Goal: Task Accomplishment & Management: Manage account settings

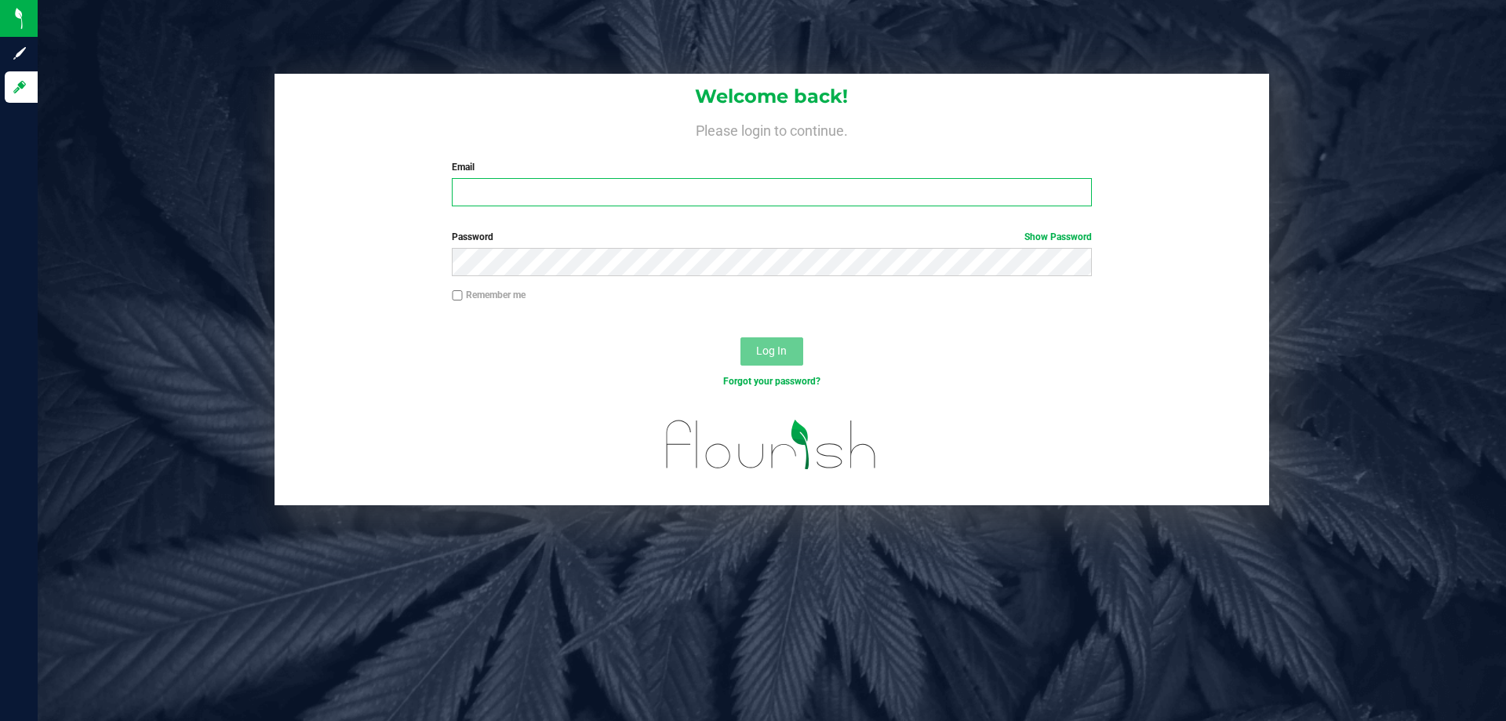
click at [498, 191] on input "Email" at bounding box center [771, 192] width 639 height 28
type input "[EMAIL_ADDRESS][DOMAIN_NAME]"
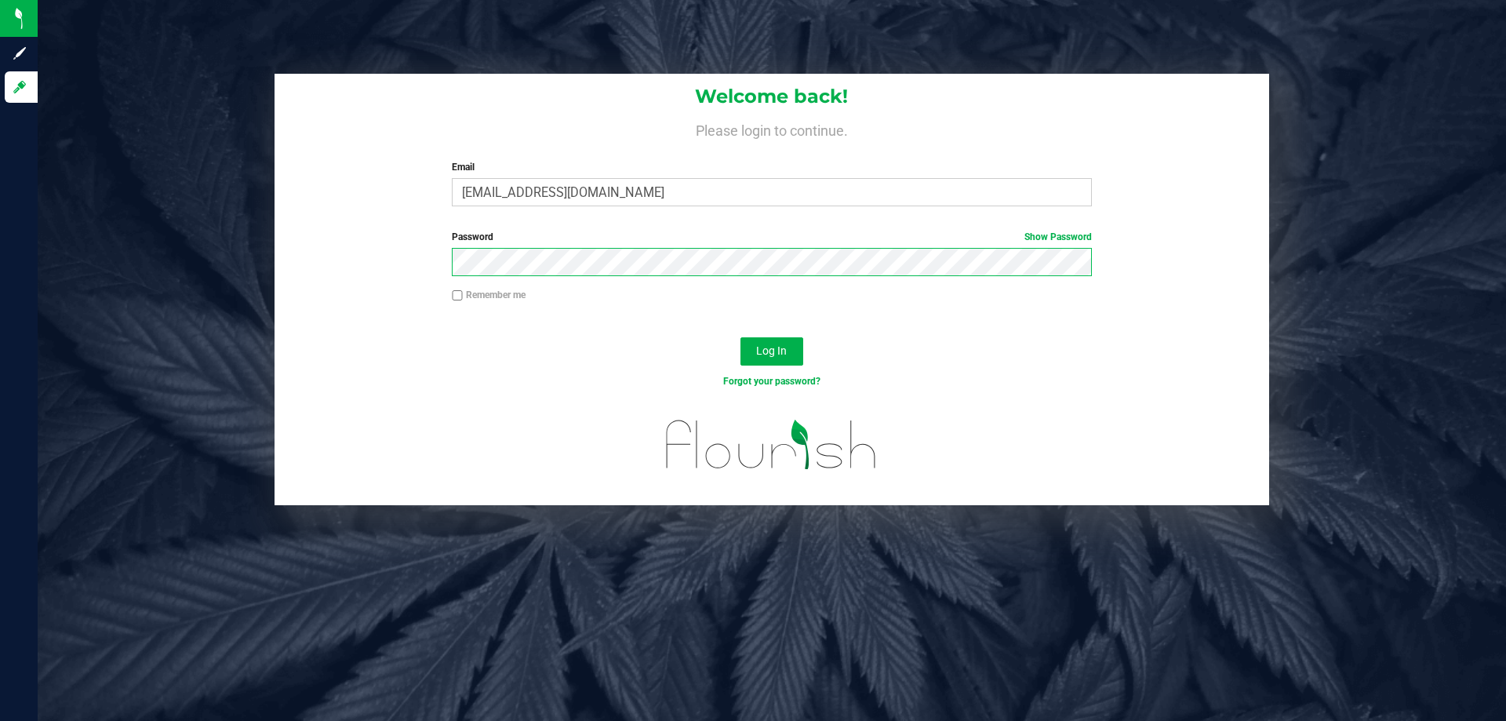
click at [740, 337] on button "Log In" at bounding box center [771, 351] width 63 height 28
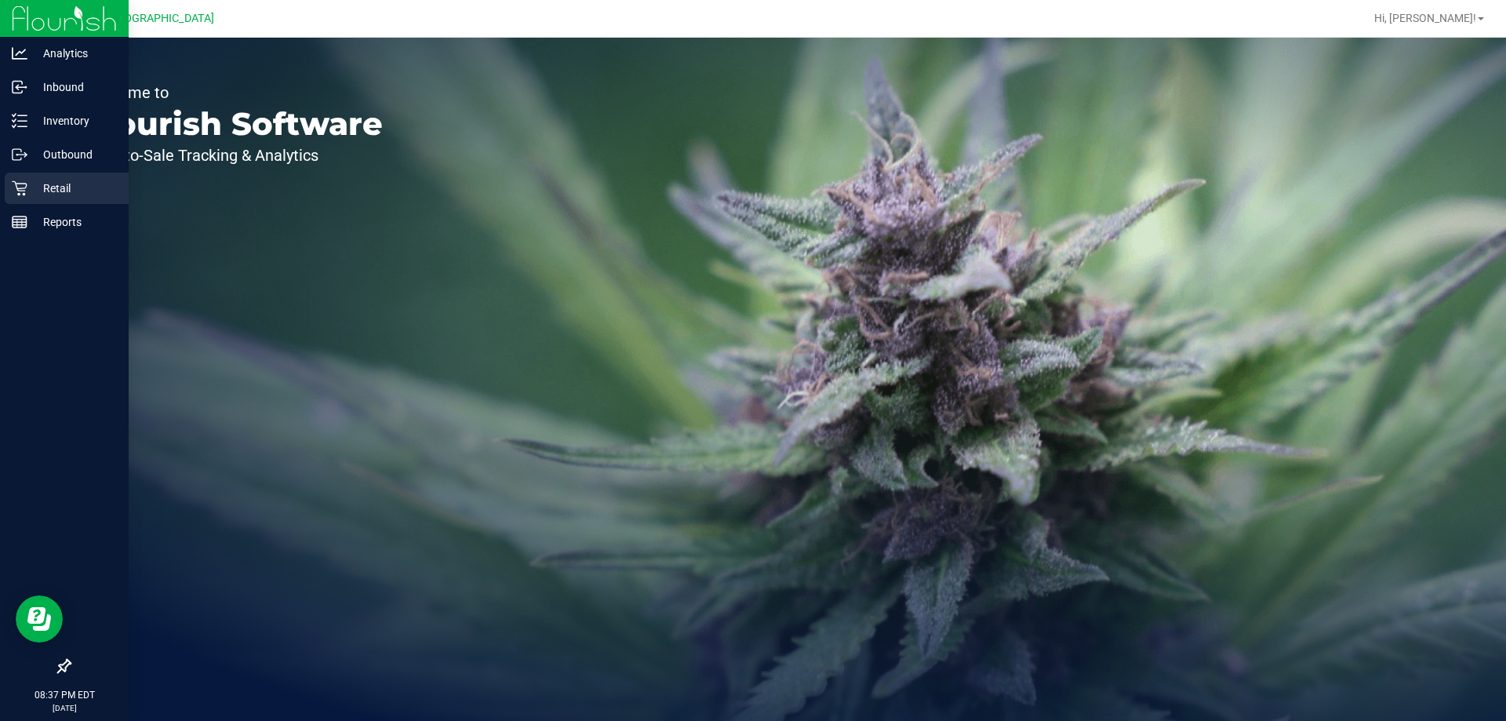
click at [53, 190] on p "Retail" at bounding box center [74, 188] width 94 height 19
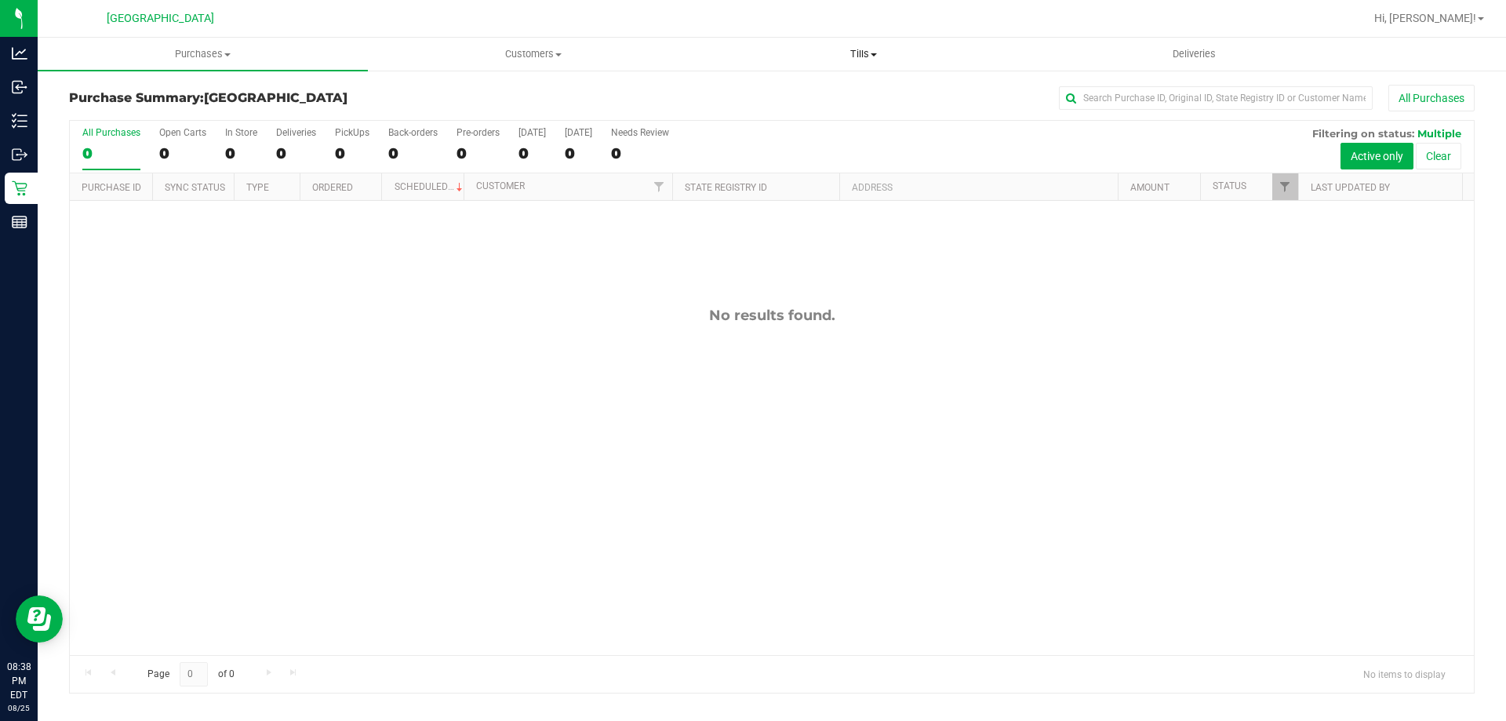
click at [853, 50] on span "Tills" at bounding box center [863, 54] width 329 height 14
click at [784, 88] on span "Manage tills" at bounding box center [751, 94] width 106 height 13
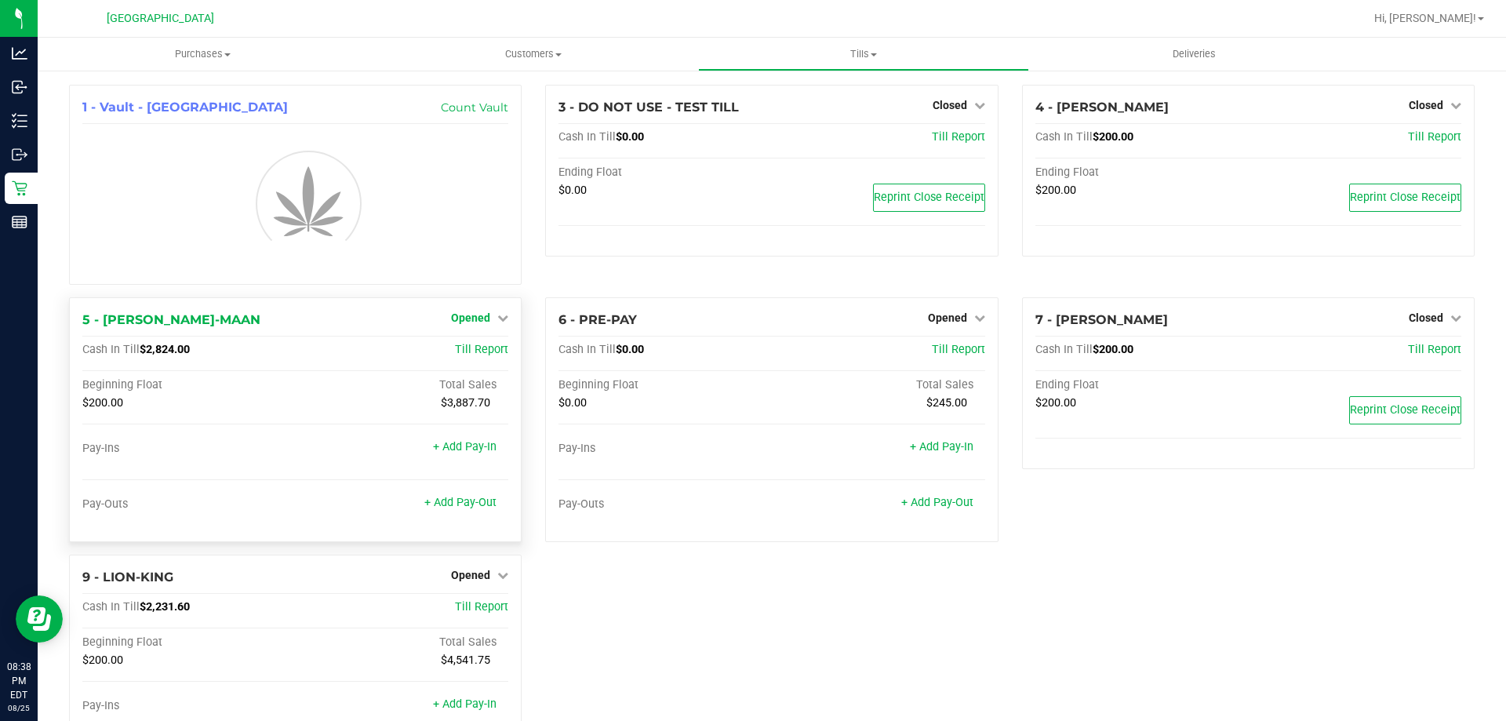
click at [485, 318] on span "Opened" at bounding box center [470, 317] width 39 height 13
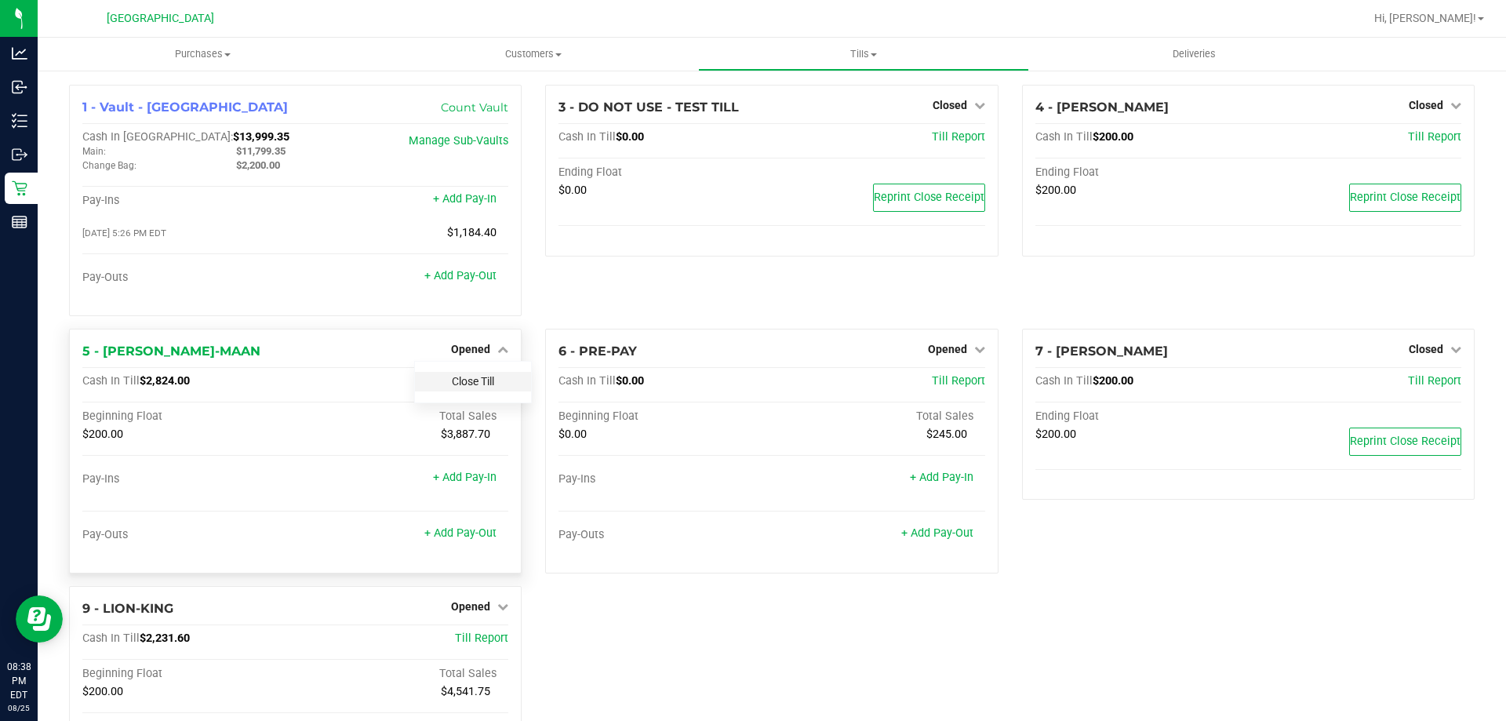
click at [477, 384] on link "Close Till" at bounding box center [473, 381] width 42 height 13
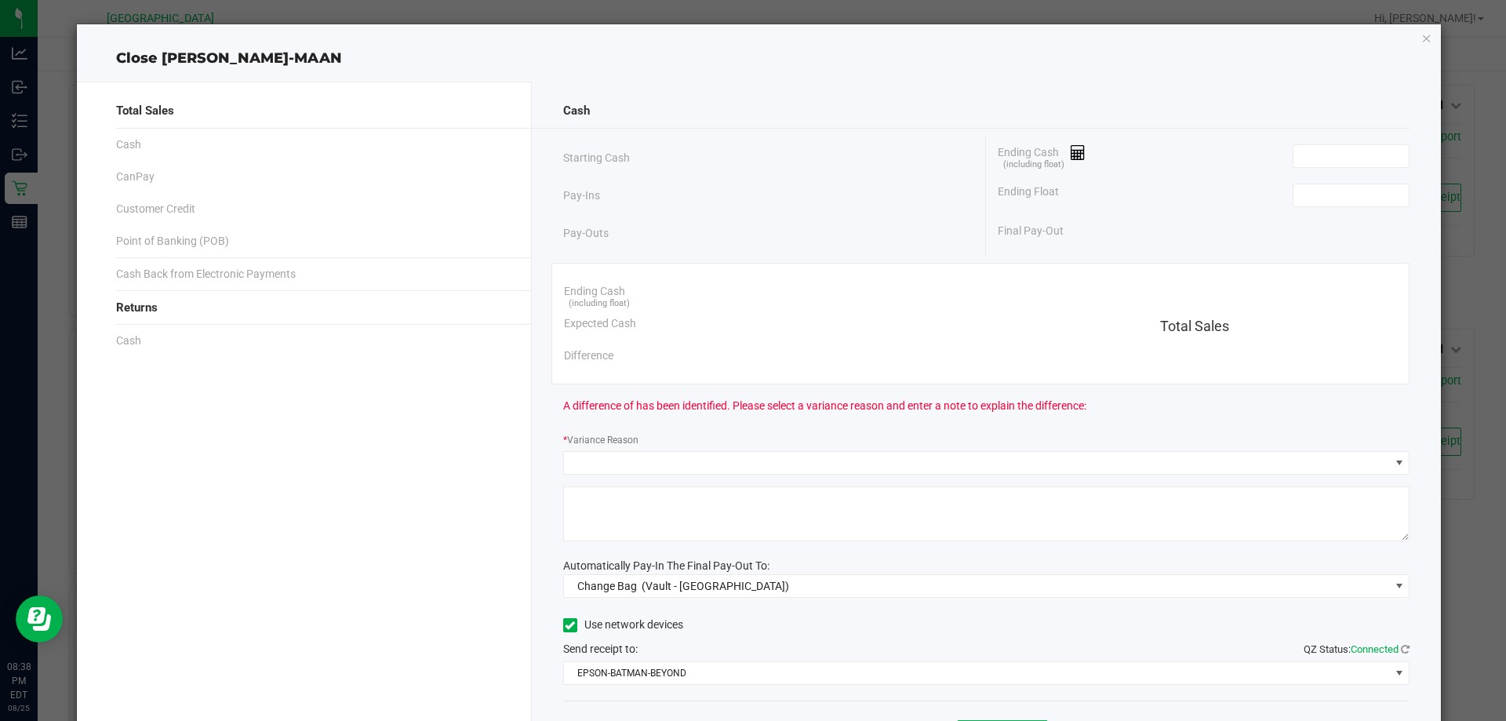
click at [1322, 209] on div "Ending Float" at bounding box center [1204, 195] width 412 height 39
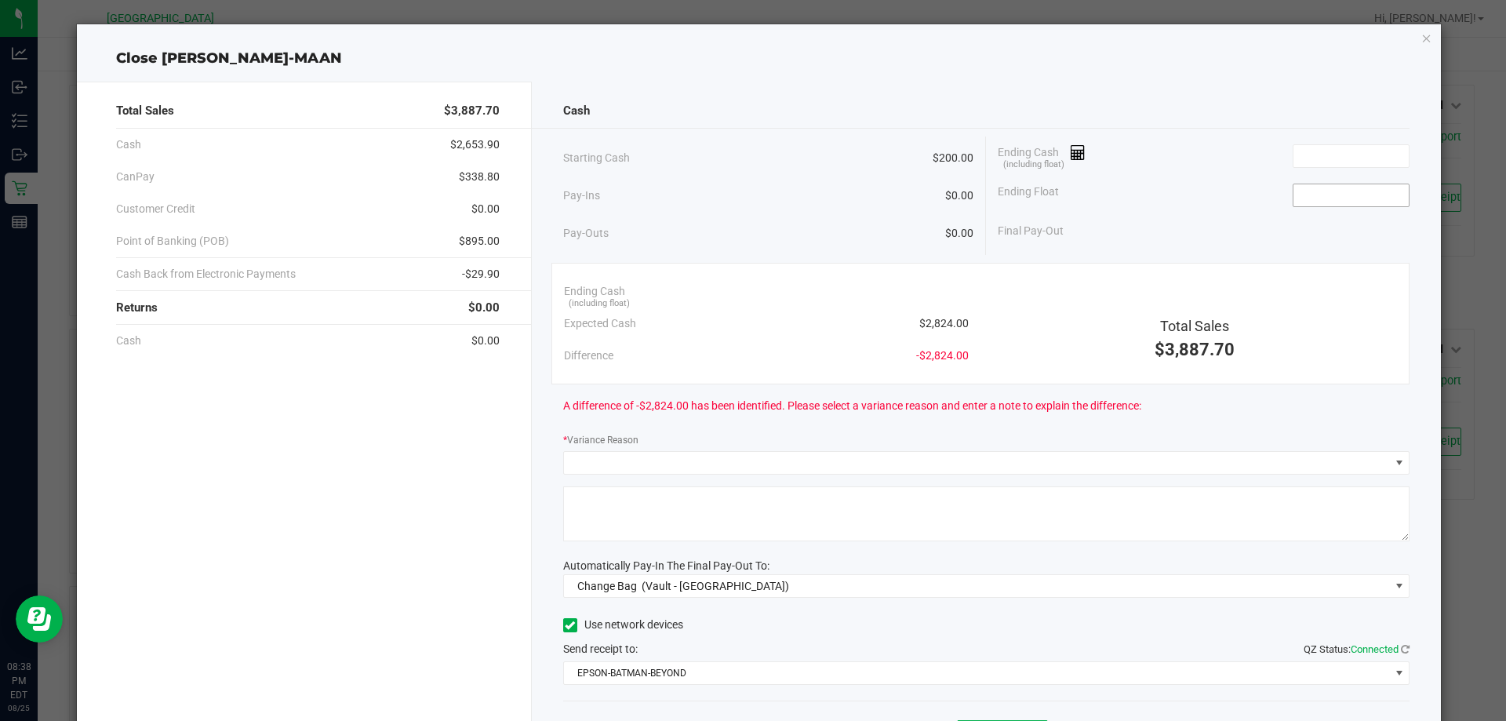
click at [1322, 200] on input at bounding box center [1350, 195] width 115 height 22
type input "$200.00"
click at [1293, 151] on input at bounding box center [1350, 156] width 115 height 22
click at [1322, 150] on input "2804" at bounding box center [1350, 156] width 115 height 22
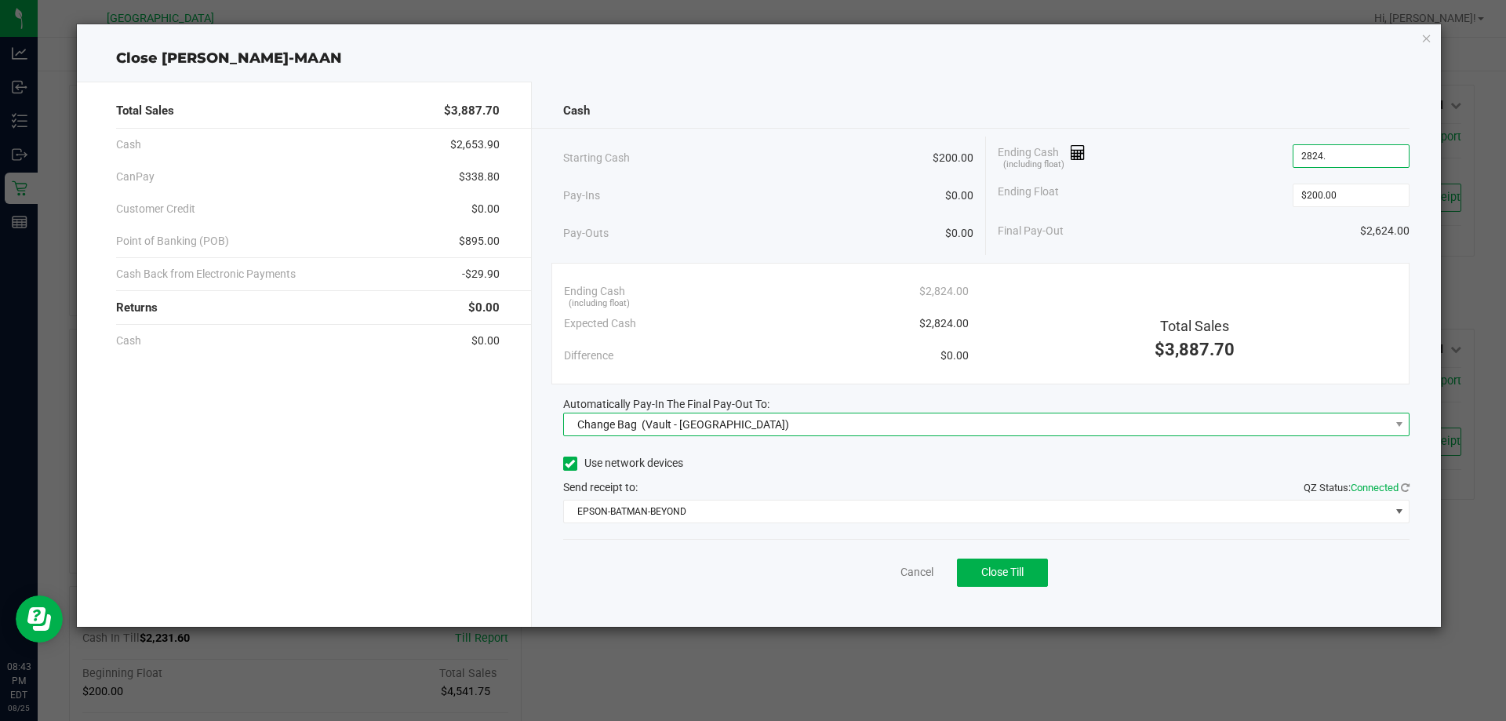
type input "$2,824.00"
click at [1317, 424] on span "Change Bag (Vault - [GEOGRAPHIC_DATA])" at bounding box center [977, 424] width 826 height 22
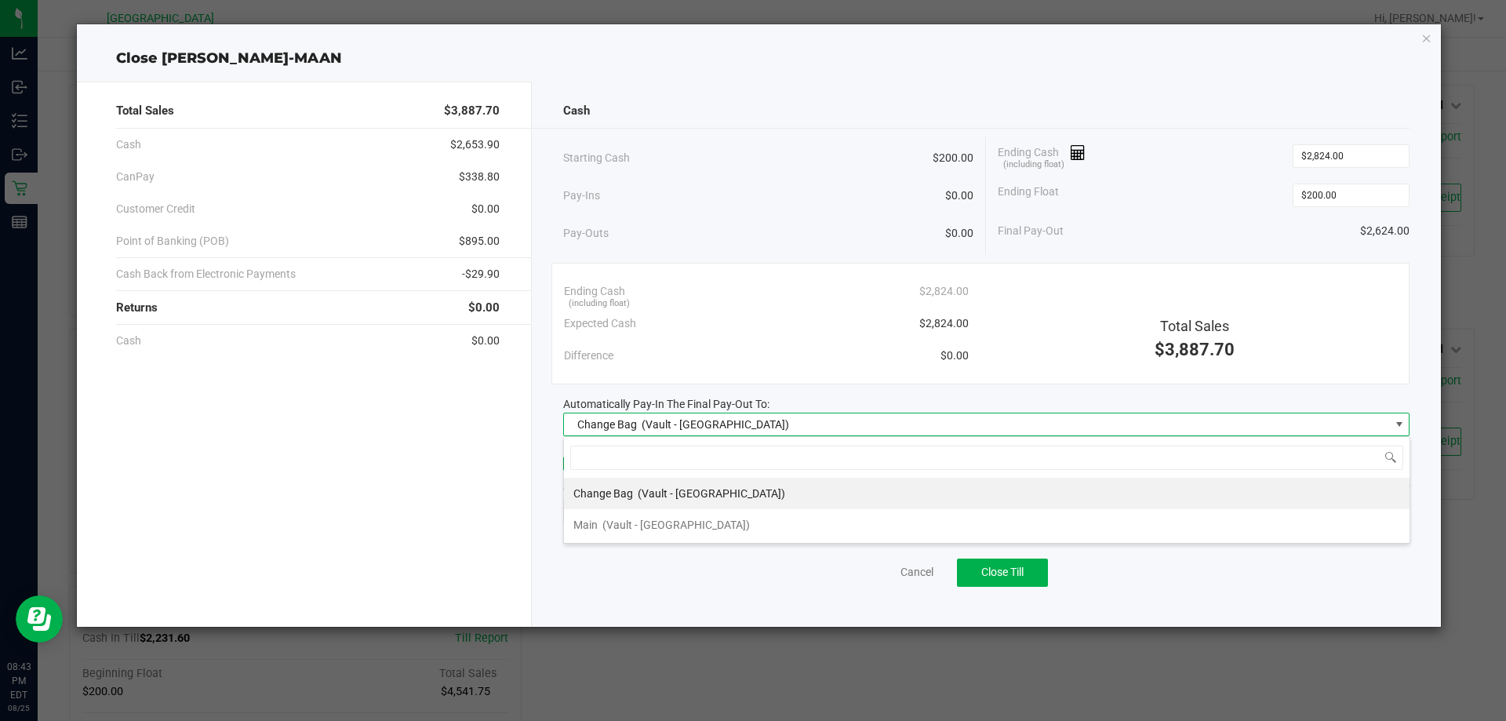
scroll to position [24, 846]
click at [733, 525] on span "(Vault - [GEOGRAPHIC_DATA])" at bounding box center [675, 524] width 147 height 13
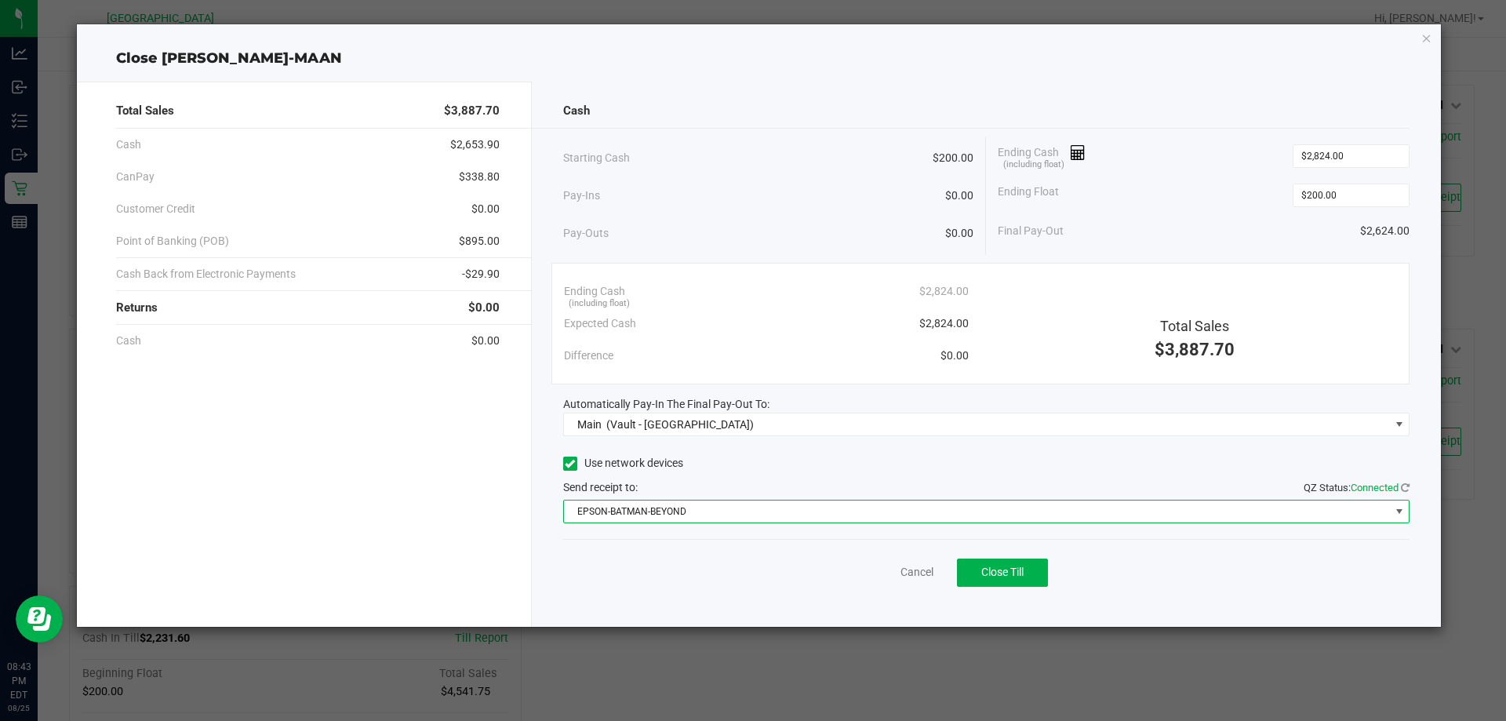
click at [698, 508] on span "EPSON-BATMAN-BEYOND" at bounding box center [977, 511] width 826 height 22
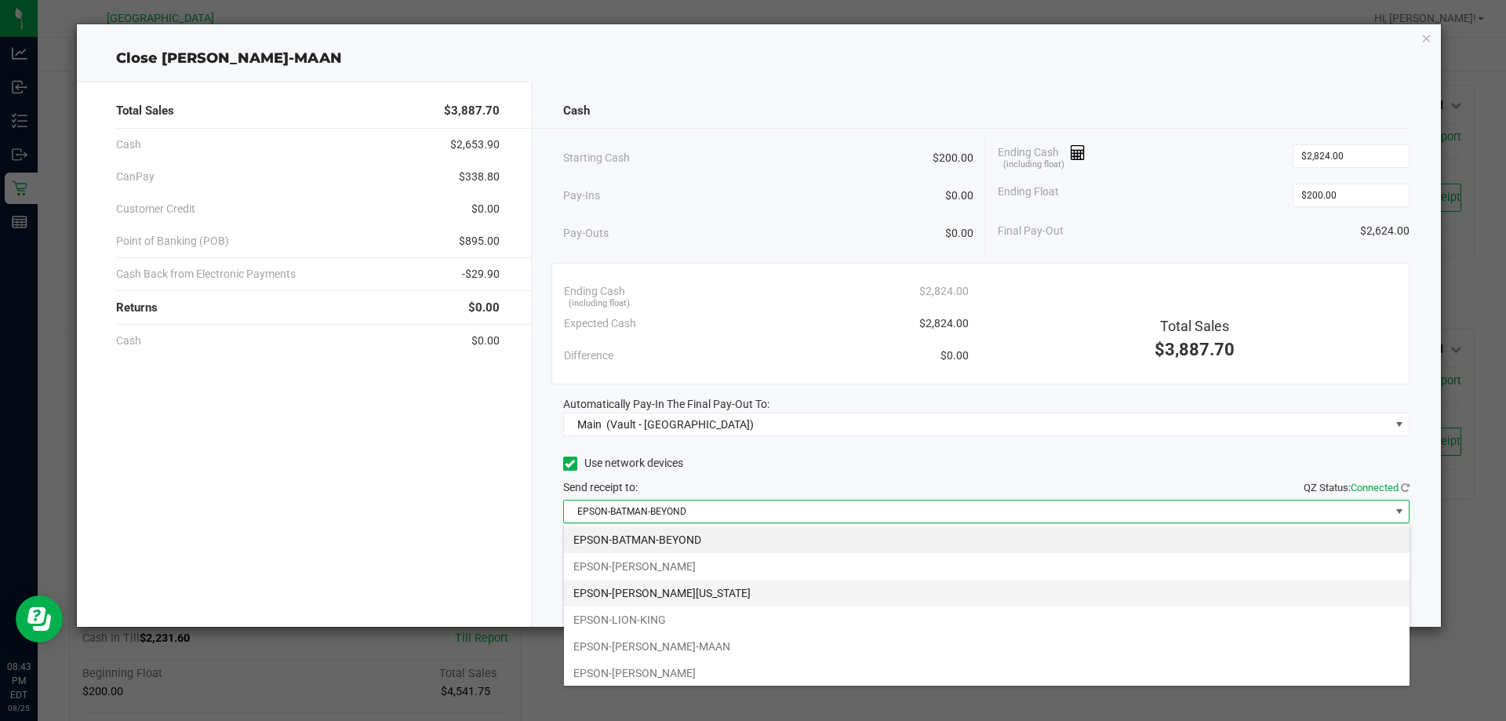
click at [672, 597] on li "EPSON-[PERSON_NAME][US_STATE]" at bounding box center [986, 593] width 845 height 27
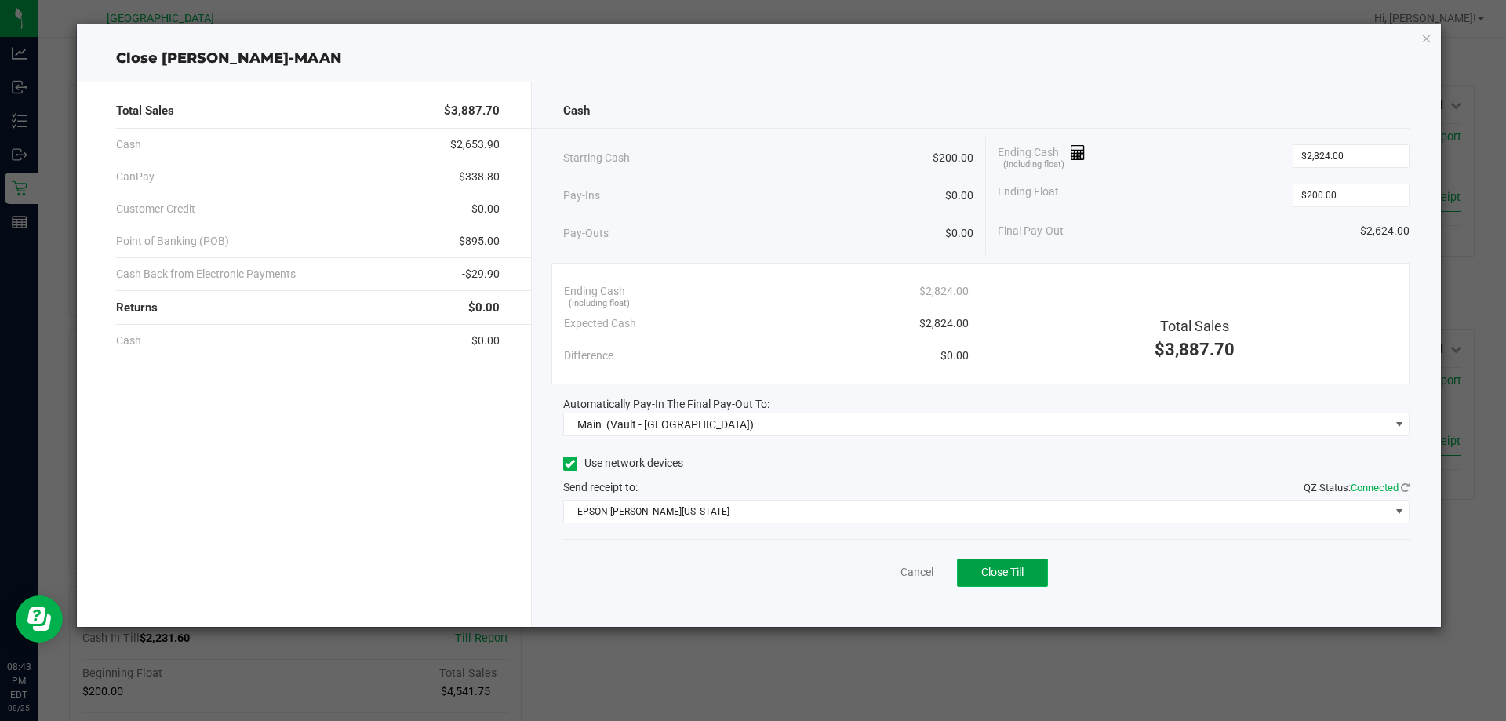
click at [995, 573] on span "Close Till" at bounding box center [1002, 571] width 42 height 13
click at [882, 576] on link "Dismiss" at bounding box center [883, 572] width 38 height 16
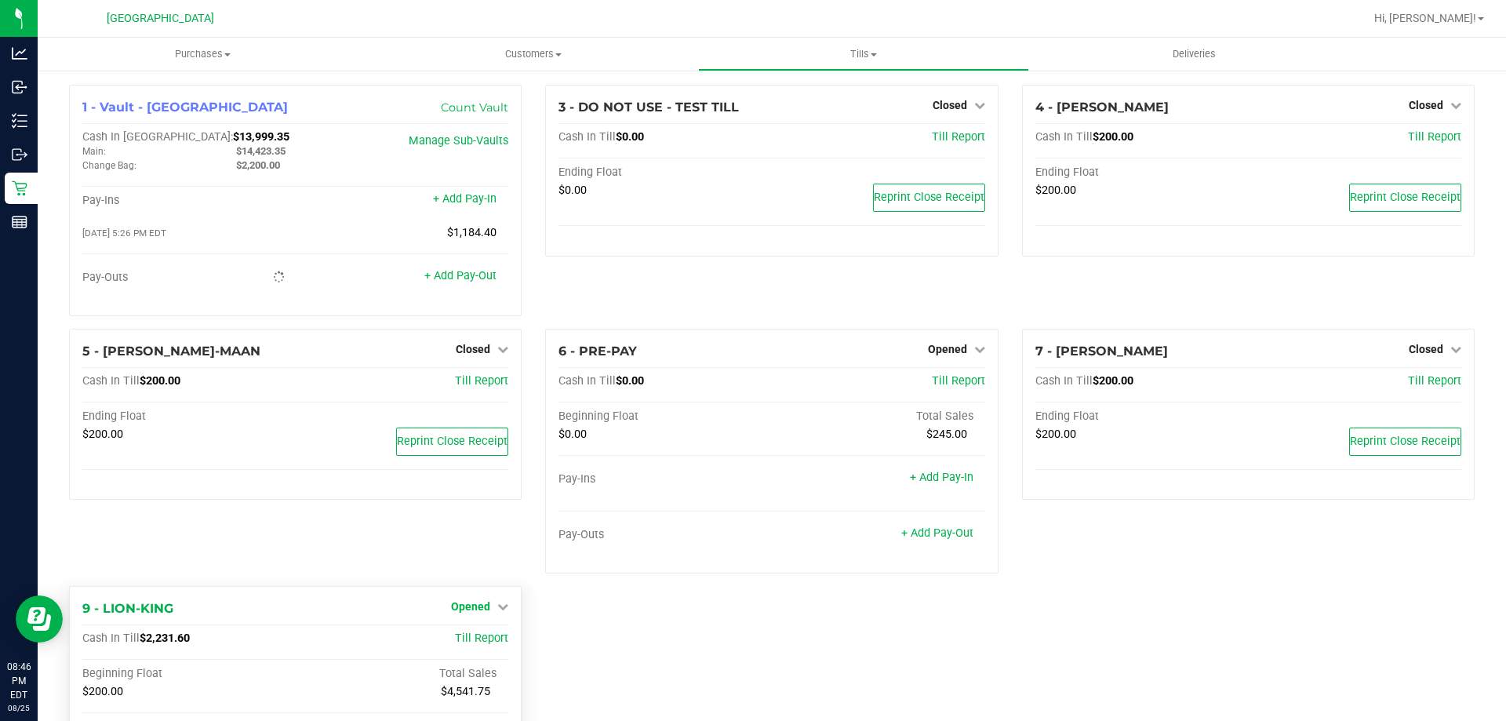
click at [467, 613] on span "Opened" at bounding box center [470, 606] width 39 height 13
click at [472, 639] on link "Close Till" at bounding box center [473, 638] width 42 height 13
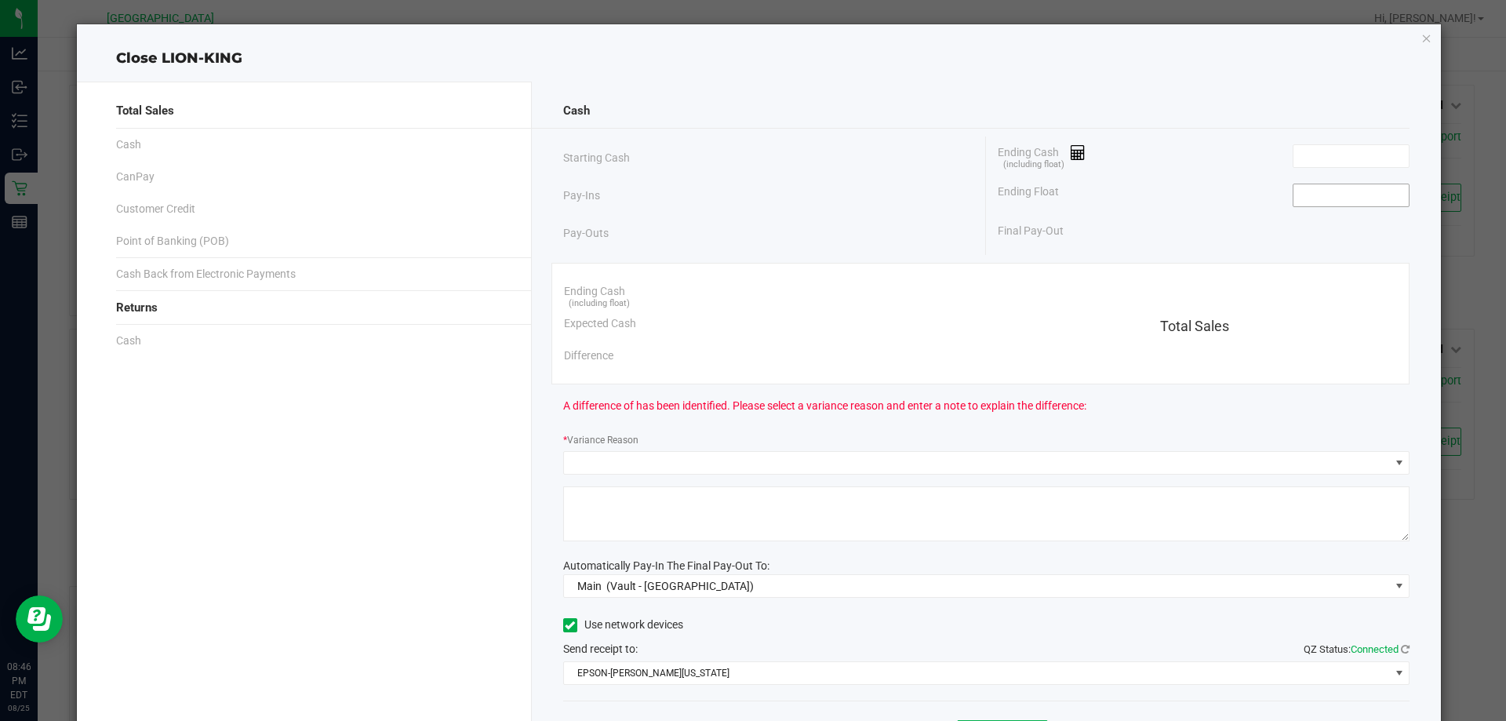
click at [1330, 200] on input at bounding box center [1350, 195] width 115 height 22
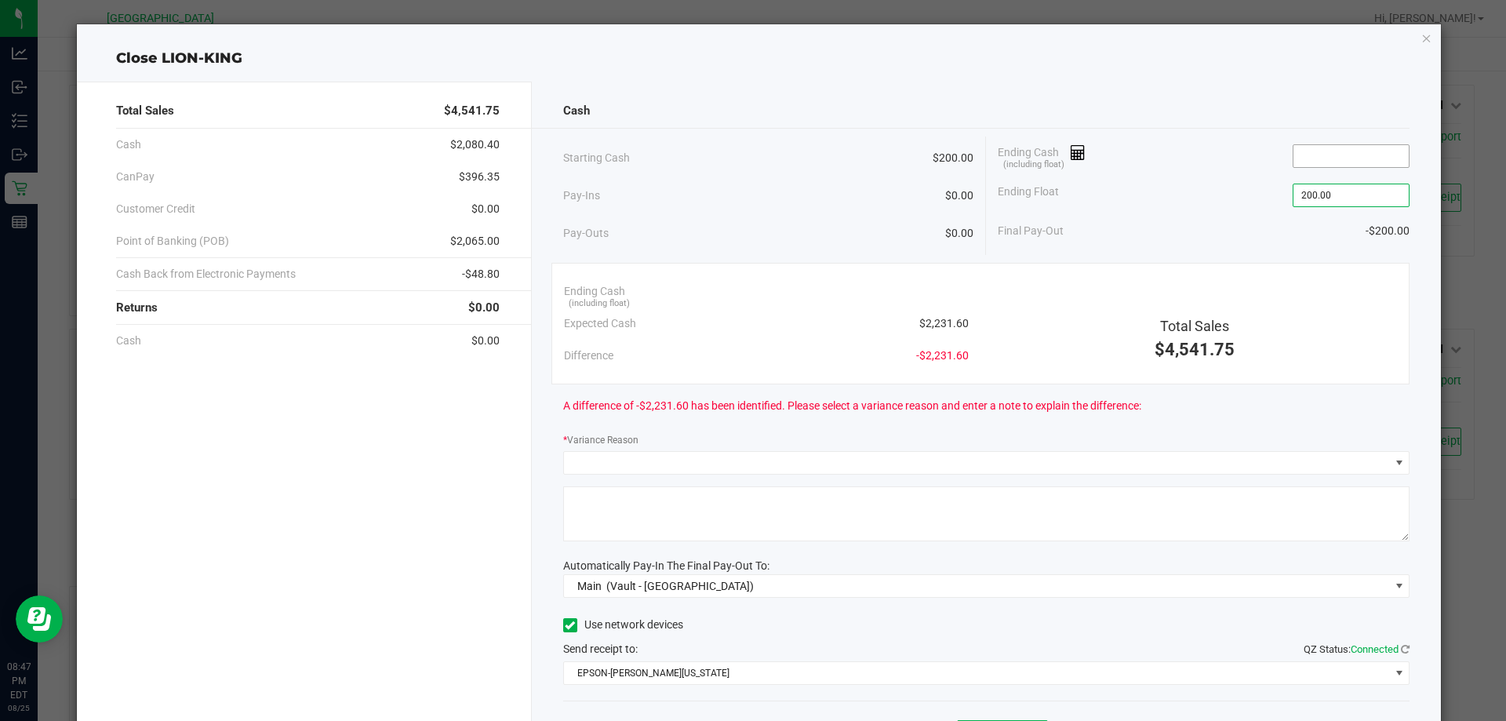
type input "$200.00"
click at [1333, 155] on input at bounding box center [1350, 156] width 115 height 22
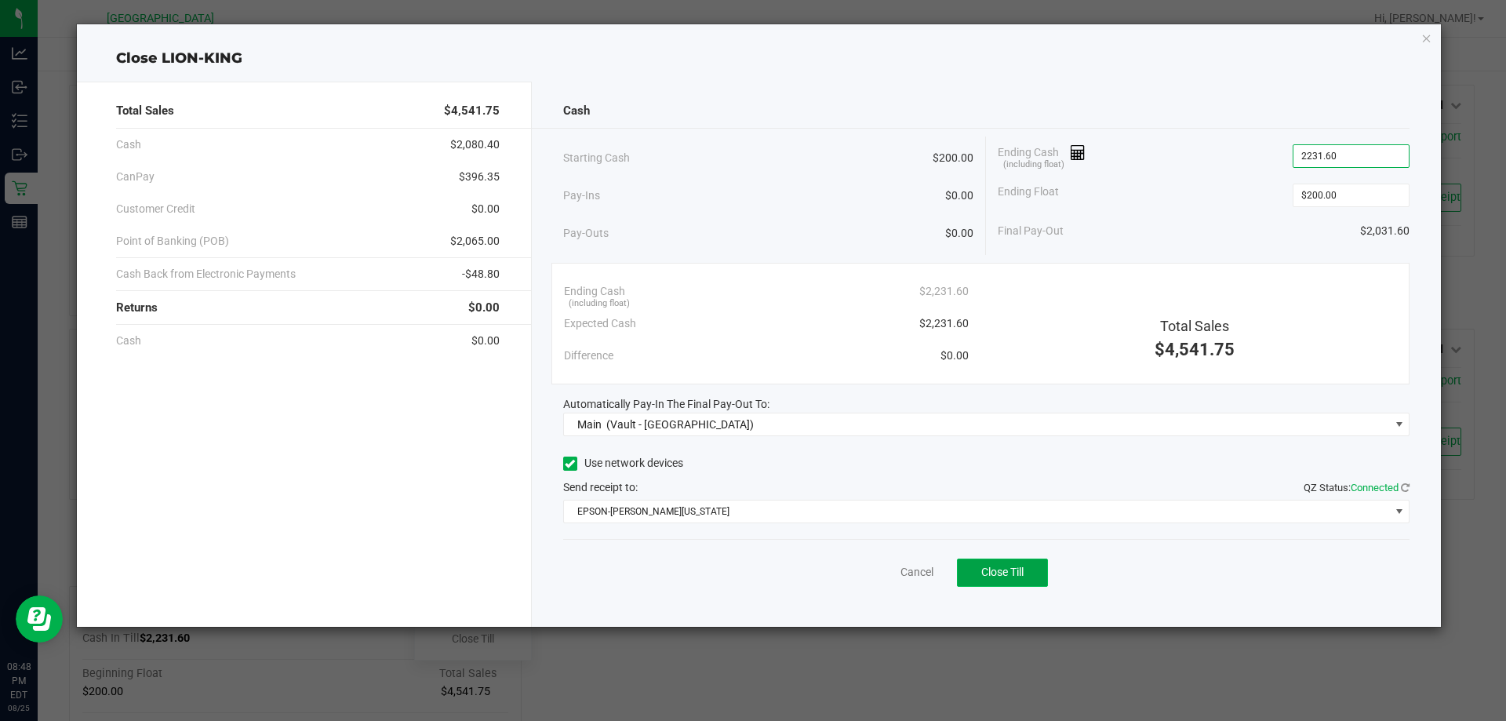
type input "$2,231.60"
click at [987, 571] on span "Close Till" at bounding box center [1002, 571] width 42 height 13
click at [881, 579] on link "Dismiss" at bounding box center [883, 572] width 38 height 16
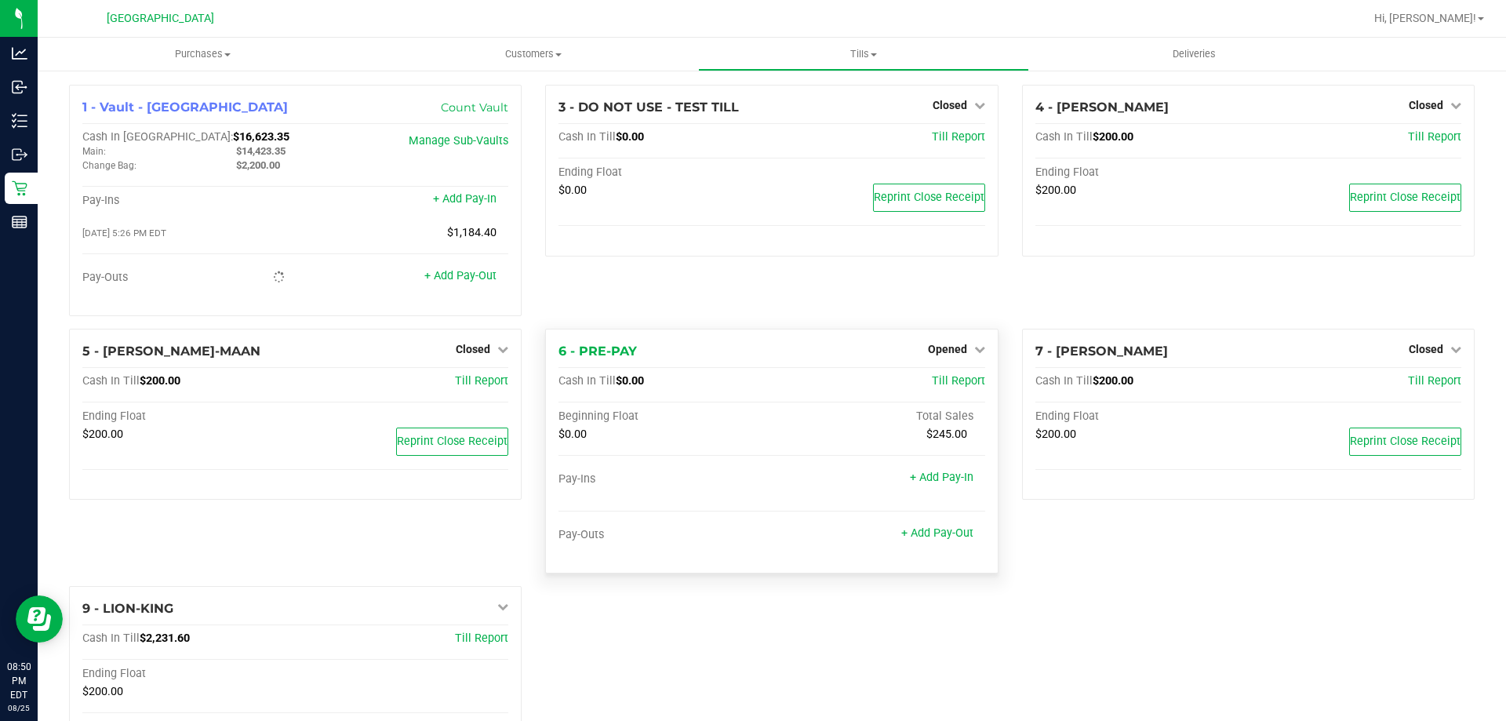
click at [961, 358] on div "Opened" at bounding box center [956, 349] width 57 height 19
click at [946, 353] on span "Opened" at bounding box center [947, 349] width 39 height 13
click at [928, 385] on link "Close Till" at bounding box center [949, 381] width 42 height 13
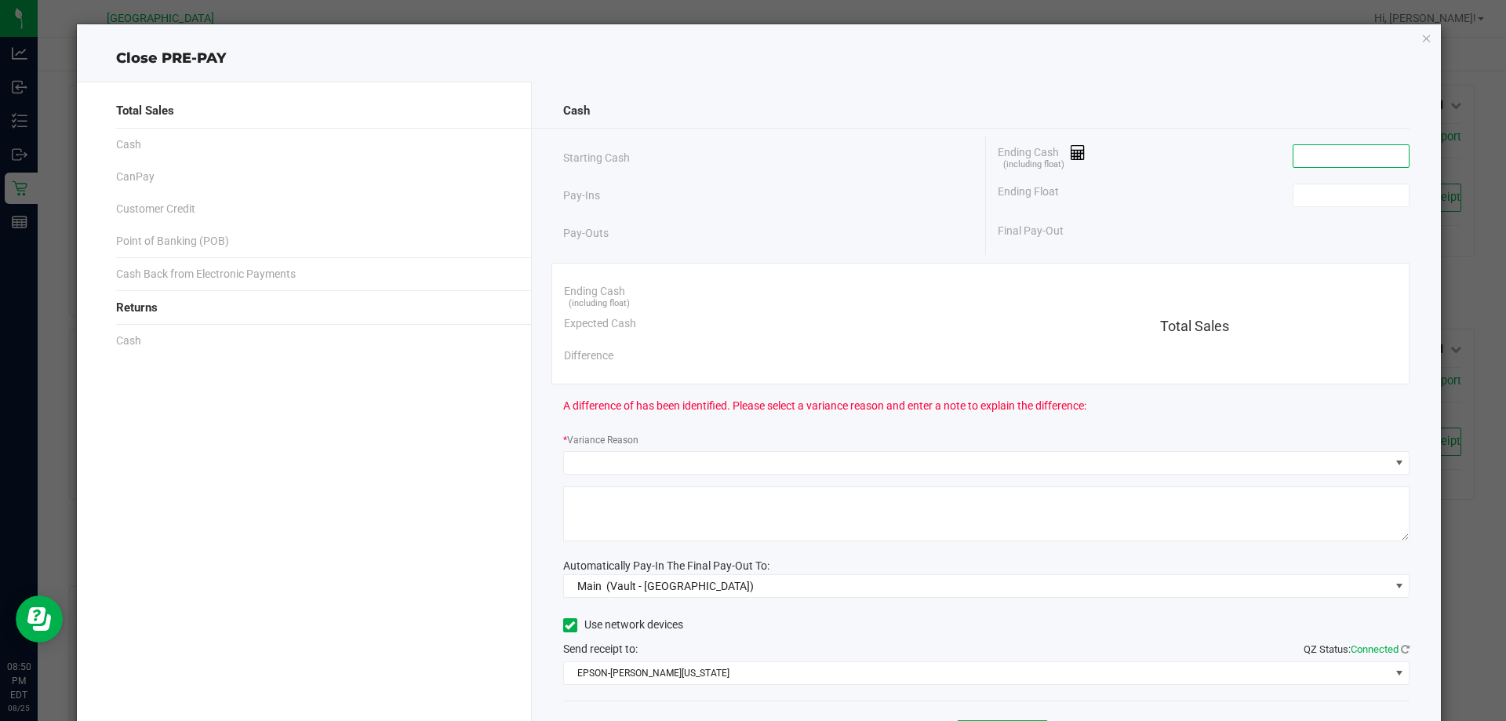
click at [1355, 163] on input at bounding box center [1350, 156] width 115 height 22
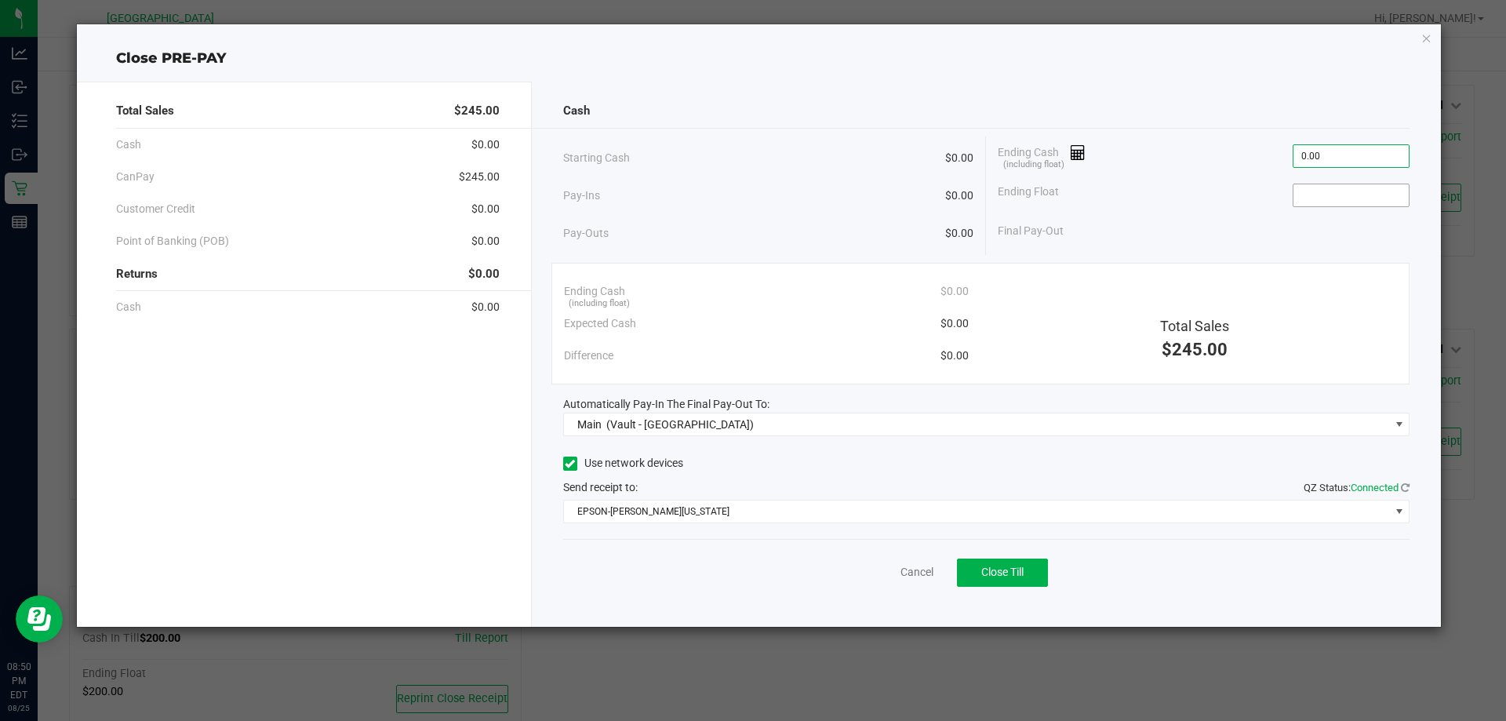
type input "$0.00"
click at [1341, 195] on input at bounding box center [1350, 195] width 115 height 22
type input "$0.00"
click at [1009, 571] on span "Close Till" at bounding box center [1002, 571] width 42 height 13
click at [880, 570] on link "Dismiss" at bounding box center [883, 572] width 38 height 16
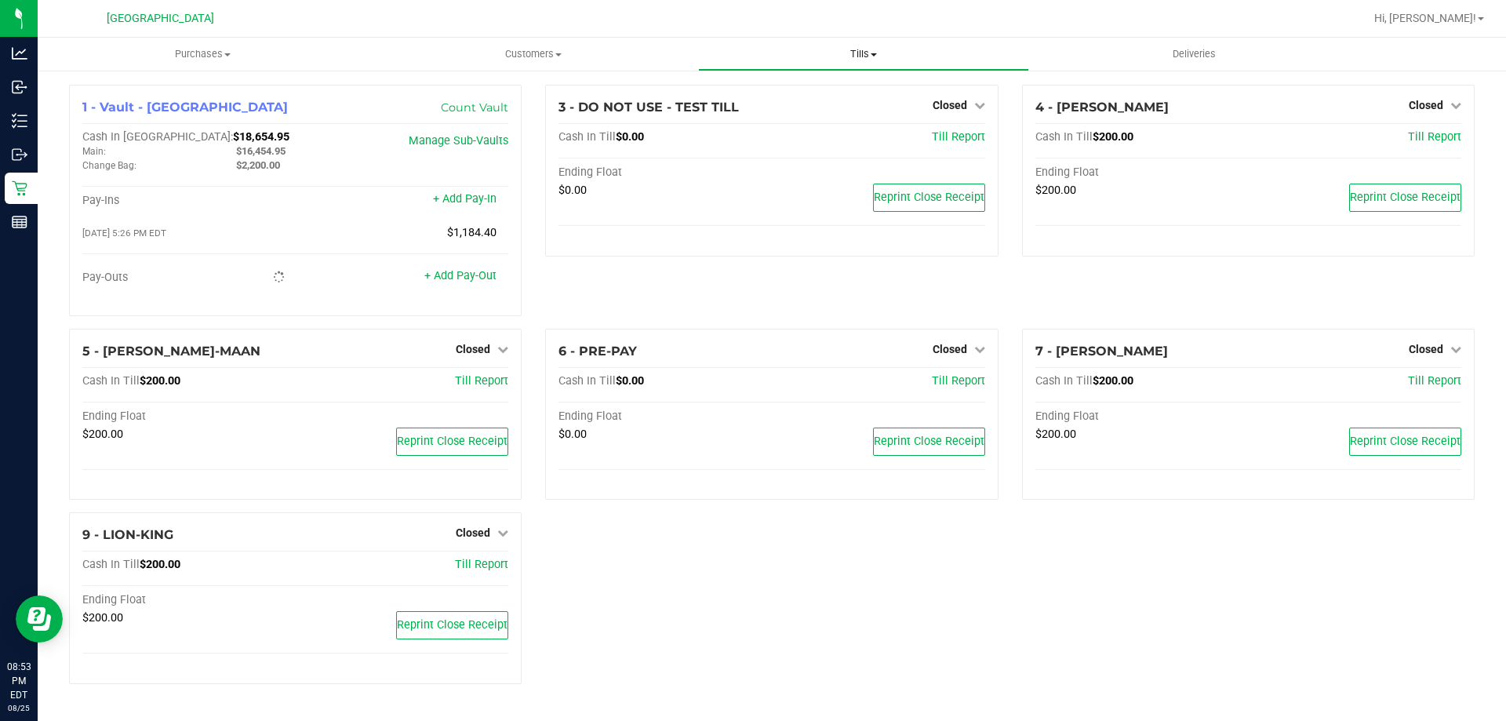
click at [882, 57] on span "Tills" at bounding box center [863, 54] width 329 height 14
click at [831, 109] on span "Reconcile e-payments" at bounding box center [776, 113] width 156 height 13
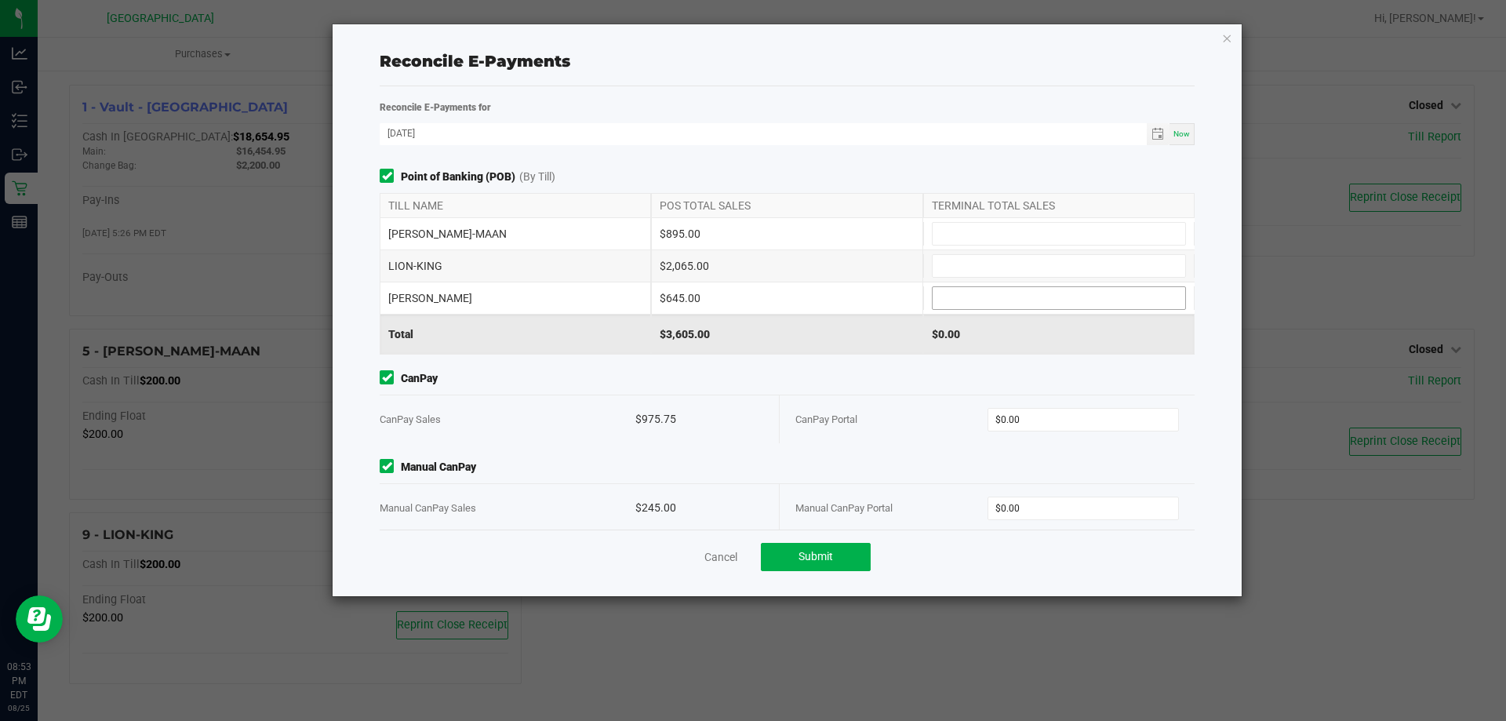
click at [952, 299] on input at bounding box center [1059, 298] width 253 height 22
type input "$645.00"
click at [983, 269] on input at bounding box center [1059, 266] width 253 height 22
type input "$2,065.00"
click at [965, 224] on input at bounding box center [1059, 234] width 253 height 22
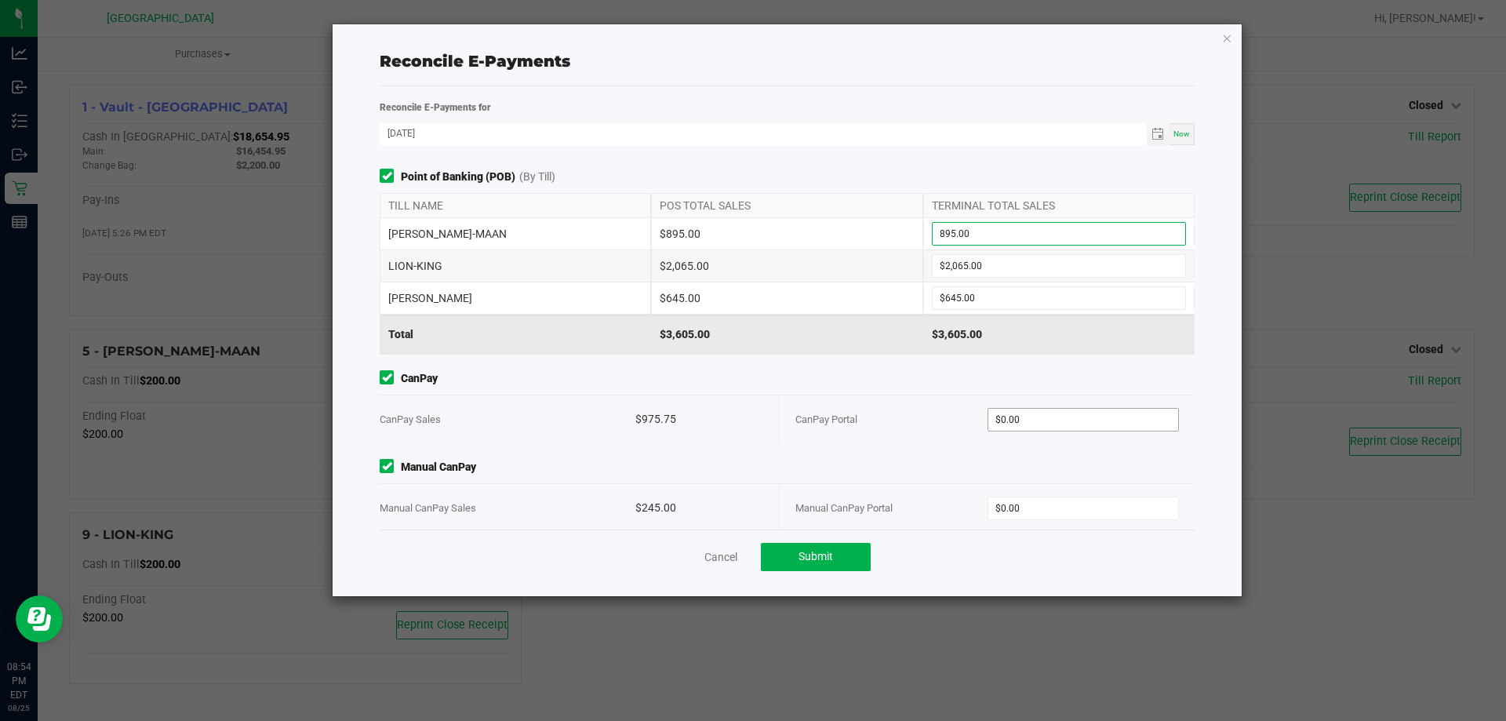
type input "$895.00"
click at [1040, 419] on input "0" at bounding box center [1083, 420] width 191 height 22
type input "$975.00"
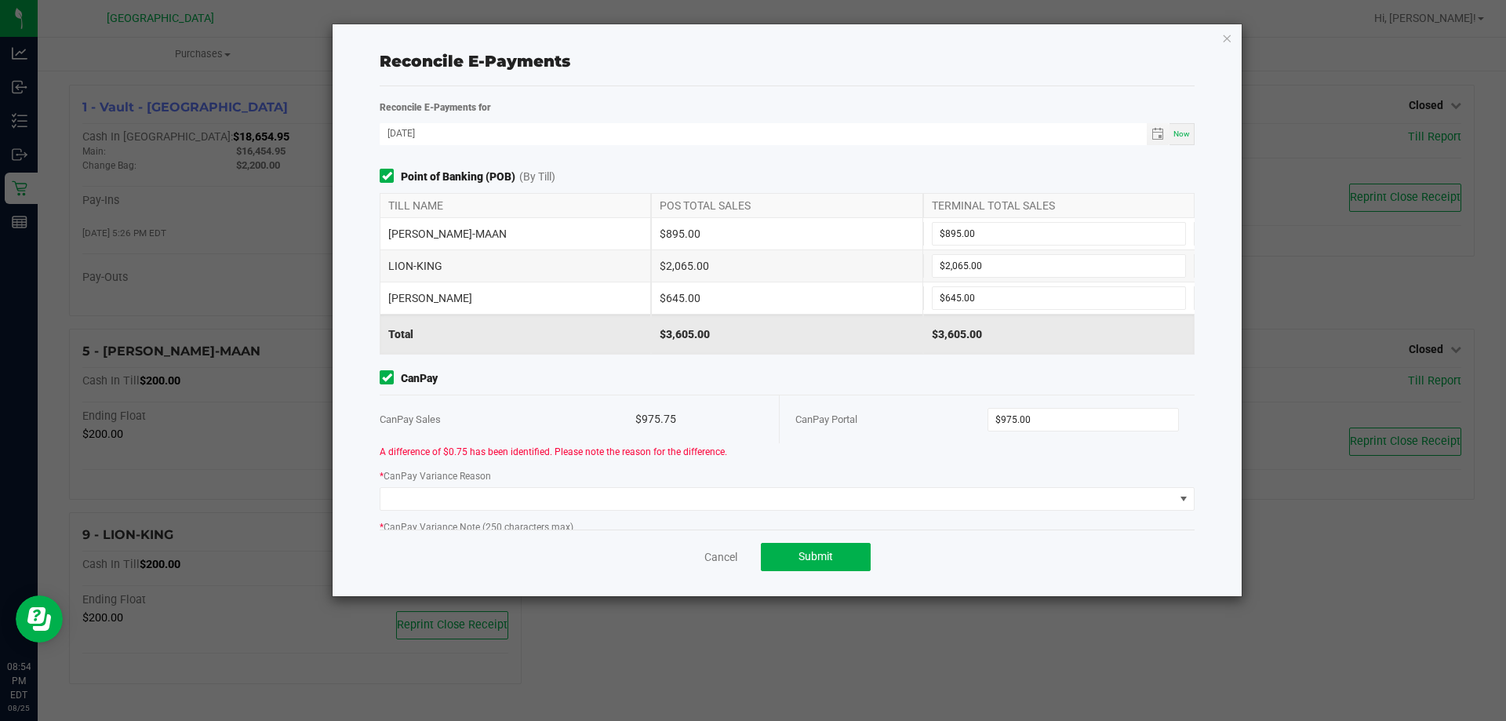
click at [1060, 509] on div "Point of Banking (POB) (By Till) TILL NAME POS TOTAL SALES TERMINAL TOTAL SALES…" at bounding box center [787, 349] width 838 height 361
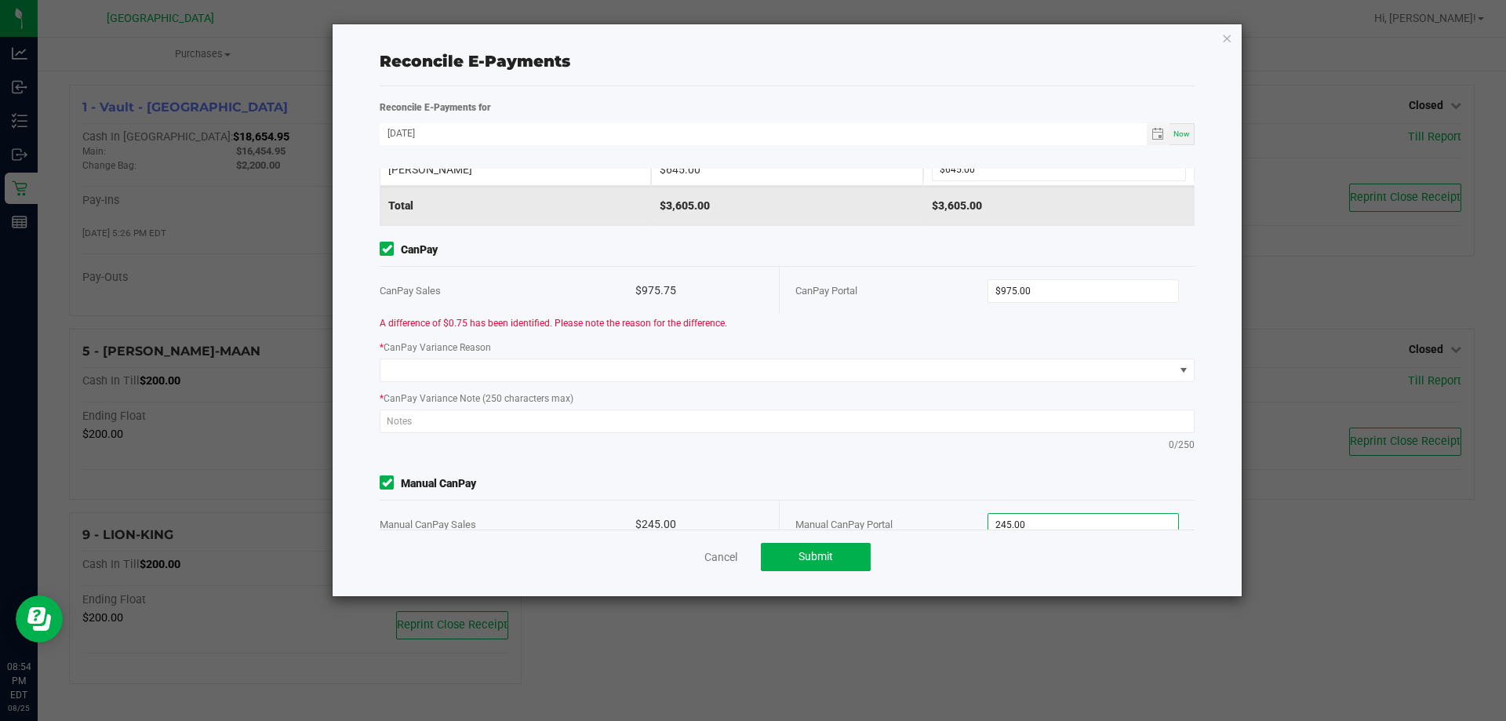
type input "$245.00"
click at [1048, 467] on div "Point of Banking (POB) (By Till) TILL NAME POS TOTAL SALES TERMINAL TOTAL SALES…" at bounding box center [787, 349] width 838 height 361
click at [1032, 288] on input "975" at bounding box center [1083, 291] width 191 height 22
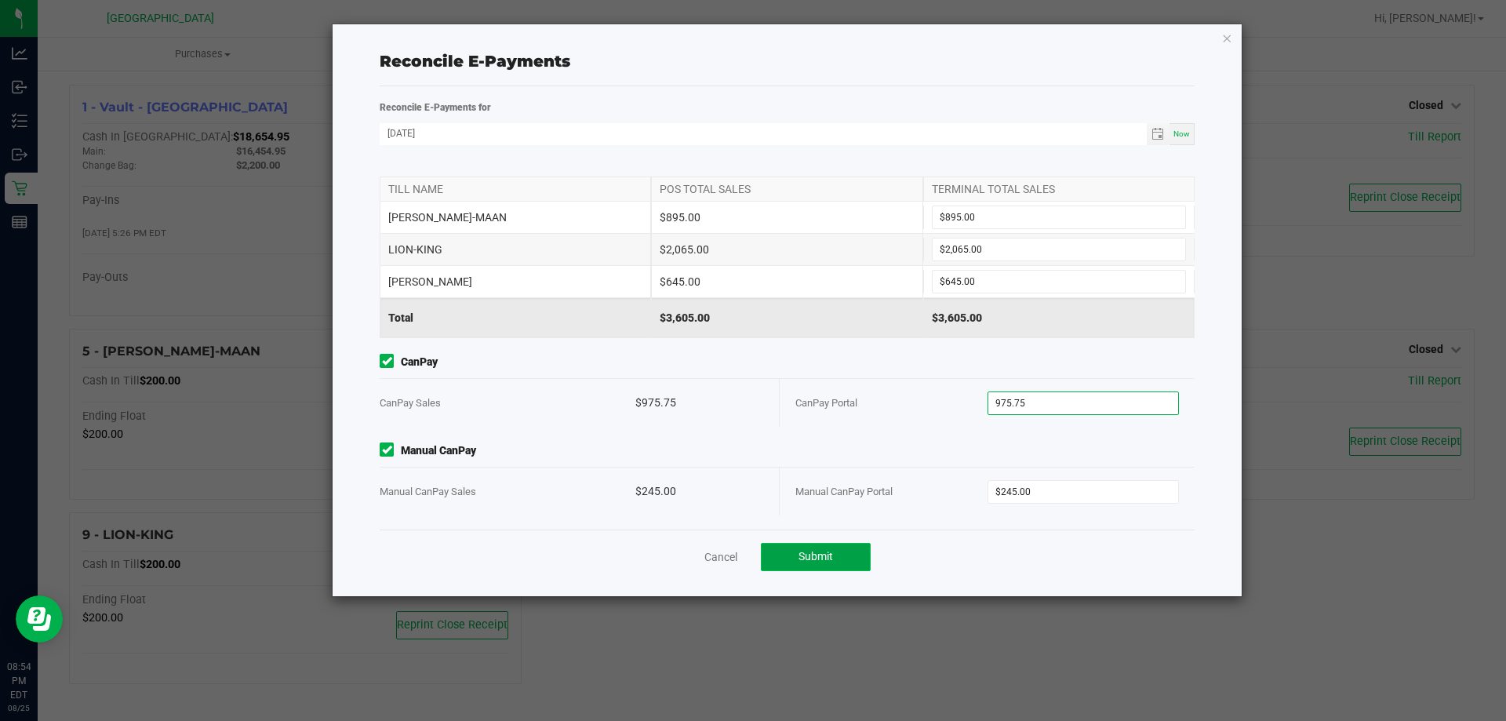
type input "$975.75"
click at [846, 566] on button "Submit" at bounding box center [816, 557] width 110 height 28
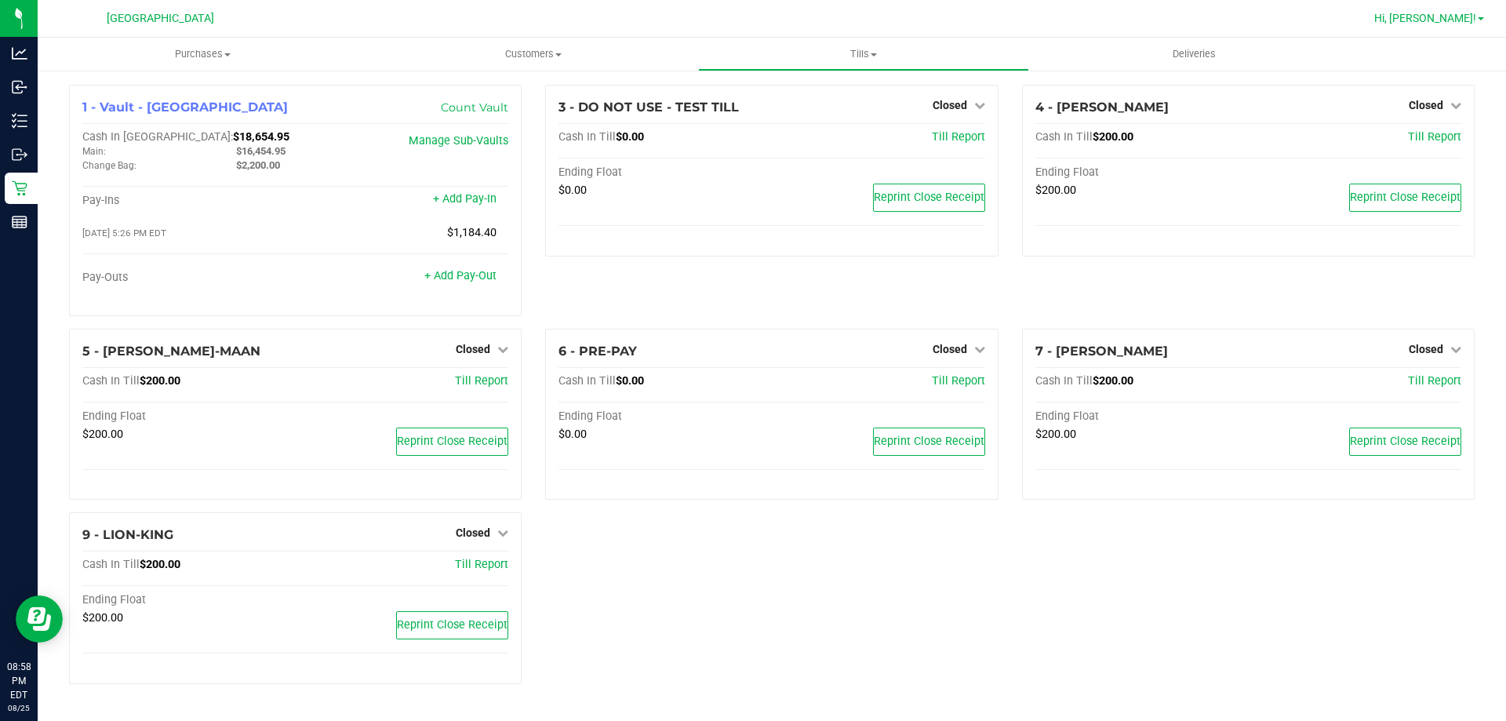
click at [1478, 21] on link "Hi, [PERSON_NAME]!" at bounding box center [1429, 18] width 122 height 16
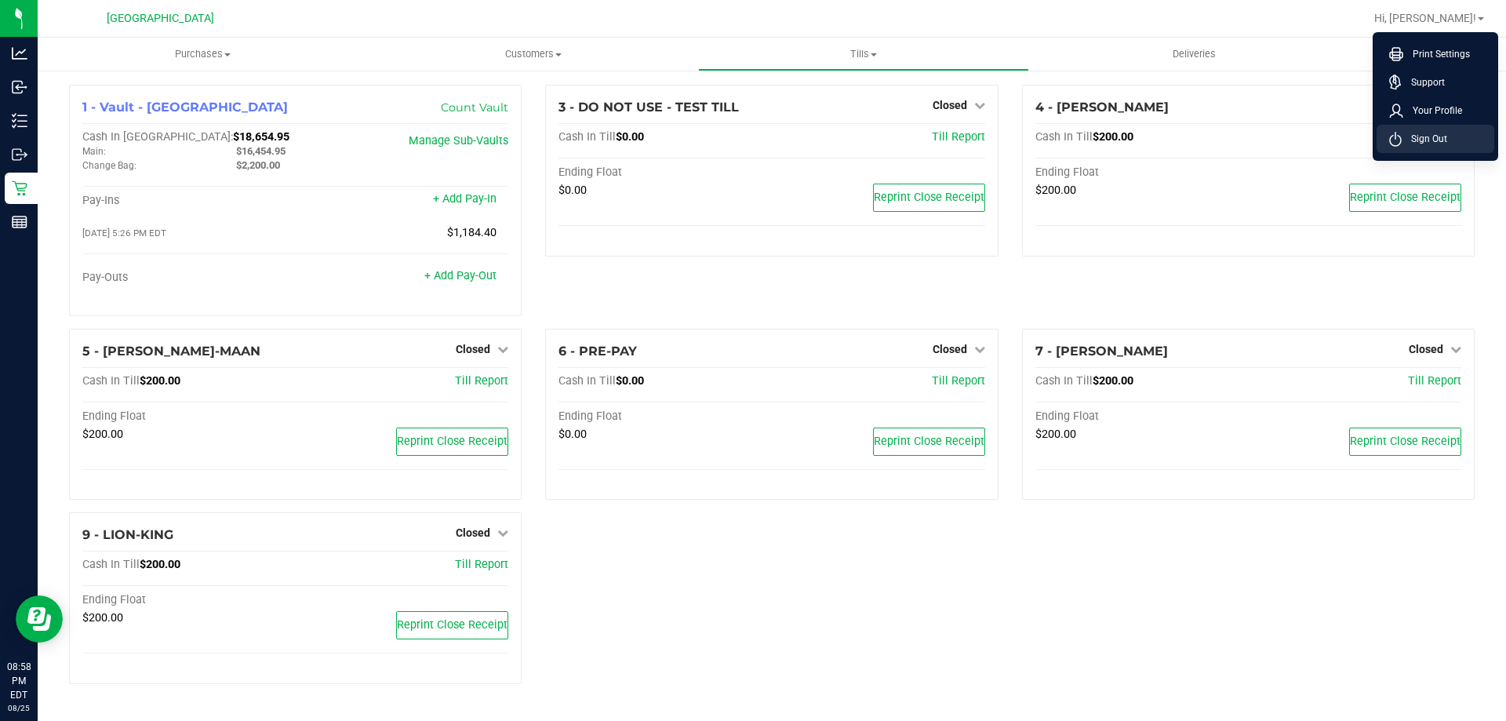
click at [1414, 144] on span "Sign Out" at bounding box center [1424, 139] width 45 height 16
